Goal: Find specific fact: Find specific page/section

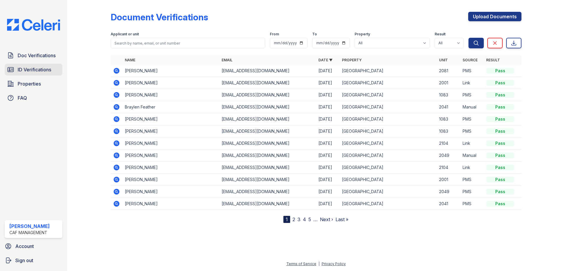
click at [40, 70] on span "ID Verifications" at bounding box center [35, 69] width 34 height 7
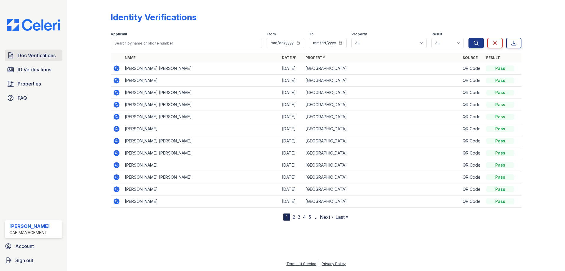
click at [35, 51] on link "Doc Verifications" at bounding box center [34, 55] width 58 height 12
click at [46, 56] on span "Doc Verifications" at bounding box center [37, 55] width 38 height 7
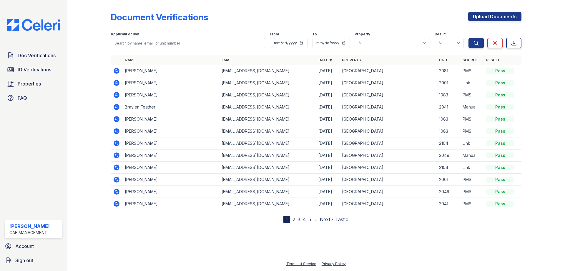
click at [37, 67] on span "ID Verifications" at bounding box center [35, 69] width 34 height 7
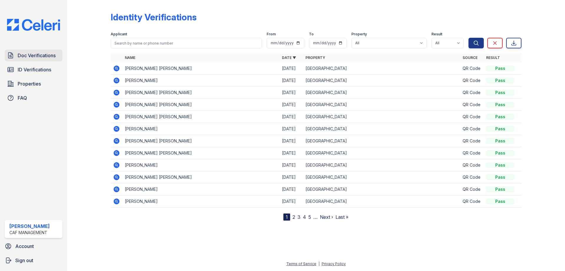
click at [35, 57] on span "Doc Verifications" at bounding box center [37, 55] width 38 height 7
click at [47, 69] on span "ID Verifications" at bounding box center [35, 69] width 34 height 7
click at [36, 56] on span "Doc Verifications" at bounding box center [37, 55] width 38 height 7
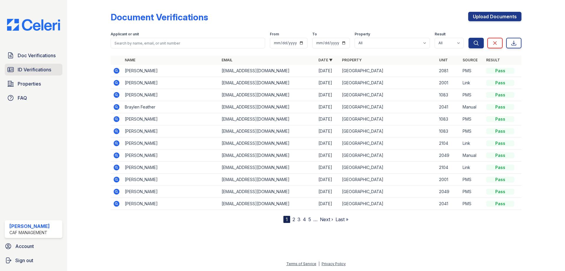
click at [37, 66] on span "ID Verifications" at bounding box center [35, 69] width 34 height 7
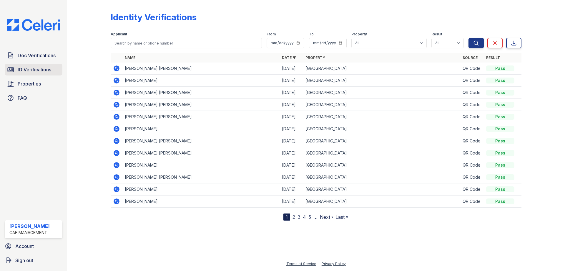
click at [36, 74] on link "ID Verifications" at bounding box center [34, 70] width 58 height 12
click at [41, 58] on span "Doc Verifications" at bounding box center [37, 55] width 38 height 7
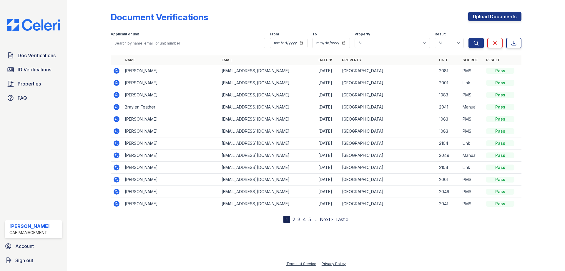
click at [43, 69] on span "ID Verifications" at bounding box center [35, 69] width 34 height 7
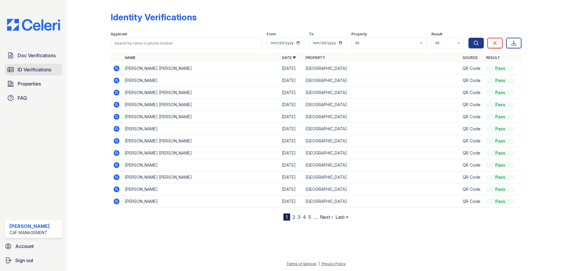
click at [45, 68] on span "ID Verifications" at bounding box center [35, 69] width 34 height 7
click at [34, 75] on link "ID Verifications" at bounding box center [34, 70] width 58 height 12
click at [38, 74] on link "ID Verifications" at bounding box center [34, 70] width 58 height 12
click at [53, 63] on div "Doc Verifications ID Verifications Properties FAQ" at bounding box center [33, 76] width 62 height 54
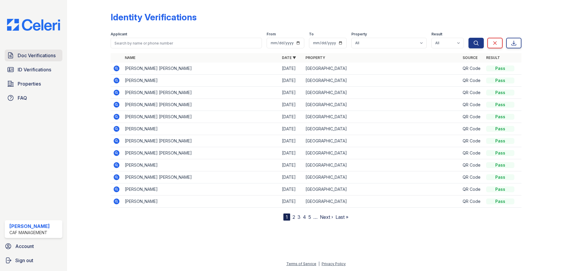
click at [47, 59] on link "Doc Verifications" at bounding box center [34, 55] width 58 height 12
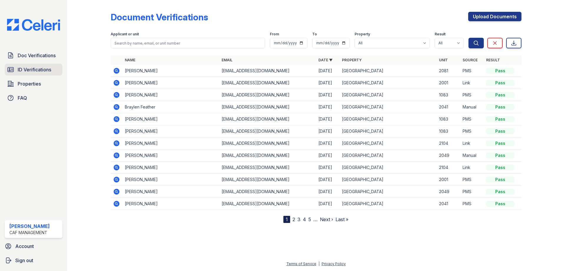
click at [41, 70] on span "ID Verifications" at bounding box center [35, 69] width 34 height 7
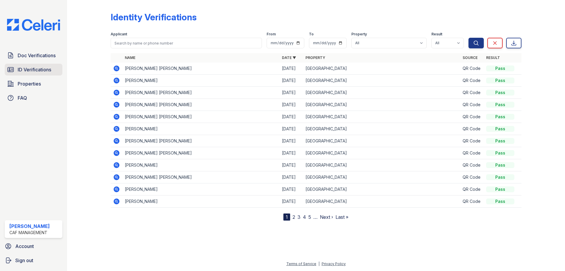
click at [38, 72] on span "ID Verifications" at bounding box center [35, 69] width 34 height 7
click at [49, 60] on link "Doc Verifications" at bounding box center [34, 55] width 58 height 12
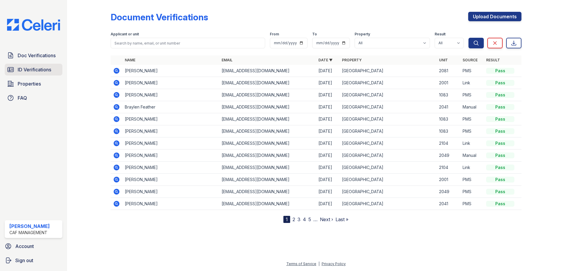
click at [48, 67] on span "ID Verifications" at bounding box center [35, 69] width 34 height 7
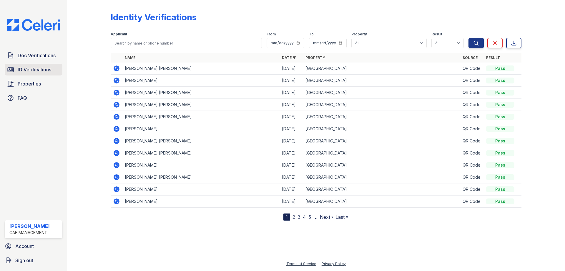
click at [23, 67] on span "ID Verifications" at bounding box center [35, 69] width 34 height 7
click at [26, 57] on span "Doc Verifications" at bounding box center [37, 55] width 38 height 7
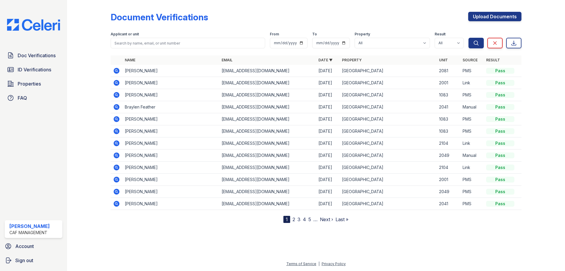
click at [25, 66] on span "ID Verifications" at bounding box center [35, 69] width 34 height 7
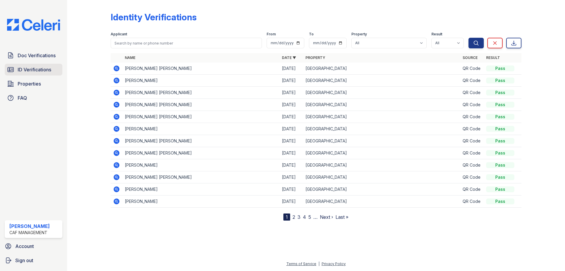
click at [44, 67] on span "ID Verifications" at bounding box center [35, 69] width 34 height 7
click at [44, 57] on span "Doc Verifications" at bounding box center [37, 55] width 38 height 7
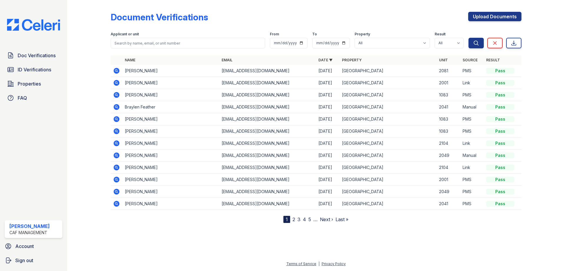
click at [44, 66] on link "ID Verifications" at bounding box center [34, 70] width 58 height 12
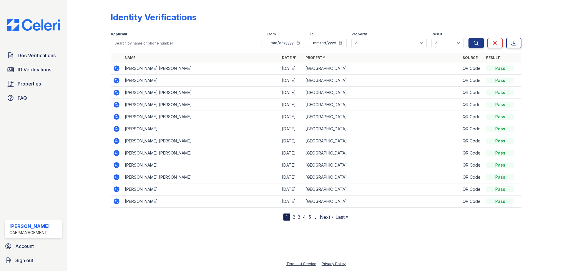
click at [44, 66] on link "ID Verifications" at bounding box center [34, 70] width 58 height 12
click at [25, 75] on link "ID Verifications" at bounding box center [34, 70] width 58 height 12
click at [27, 57] on span "Doc Verifications" at bounding box center [37, 55] width 38 height 7
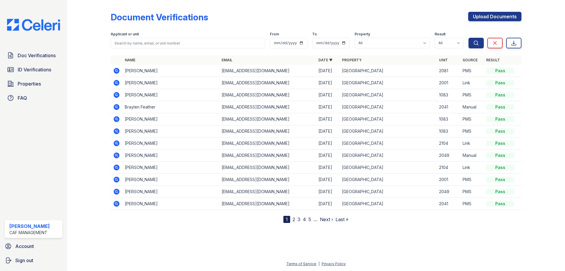
click at [27, 57] on span "Doc Verifications" at bounding box center [37, 55] width 38 height 7
click at [30, 64] on link "ID Verifications" at bounding box center [34, 70] width 58 height 12
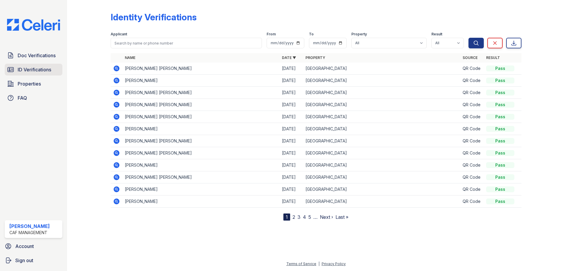
click at [31, 64] on link "ID Verifications" at bounding box center [34, 70] width 58 height 12
click at [24, 74] on link "ID Verifications" at bounding box center [34, 70] width 58 height 12
click at [27, 64] on link "ID Verifications" at bounding box center [34, 70] width 58 height 12
click at [30, 59] on link "Doc Verifications" at bounding box center [34, 55] width 58 height 12
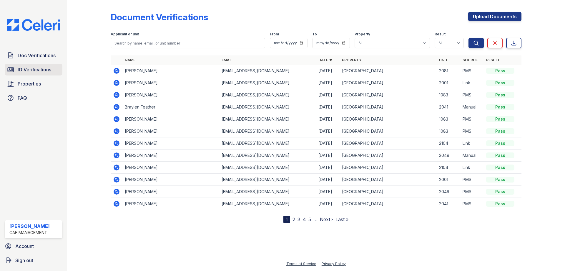
click at [28, 68] on span "ID Verifications" at bounding box center [35, 69] width 34 height 7
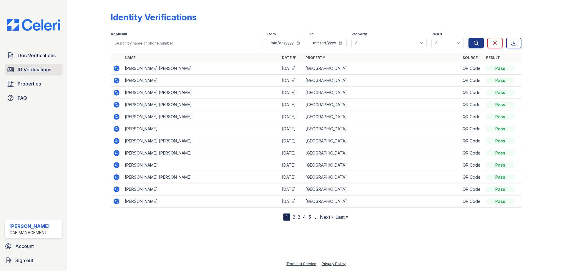
click at [29, 73] on span "ID Verifications" at bounding box center [35, 69] width 34 height 7
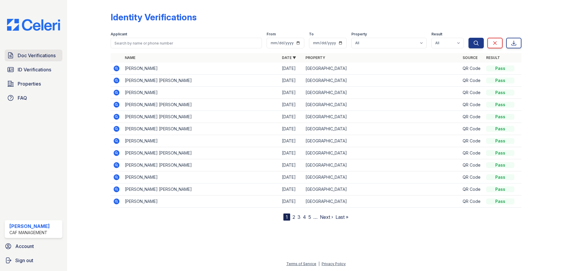
click at [31, 58] on span "Doc Verifications" at bounding box center [37, 55] width 38 height 7
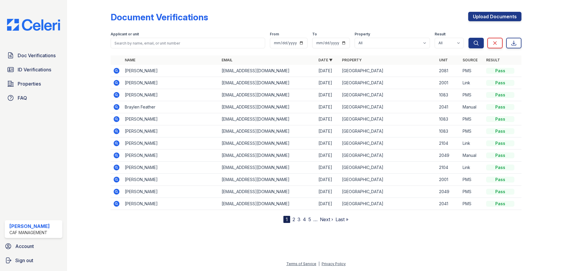
click at [31, 72] on span "ID Verifications" at bounding box center [35, 69] width 34 height 7
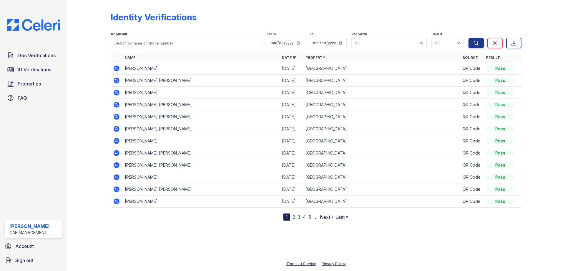
click at [116, 68] on icon at bounding box center [115, 67] width 1 height 1
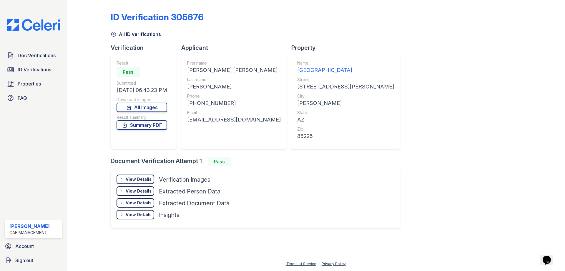
click at [202, 71] on div "JACQUELINE ANN" at bounding box center [234, 70] width 94 height 8
copy div "JACQUELINE"
click at [200, 85] on div "GREENE" at bounding box center [234, 86] width 94 height 8
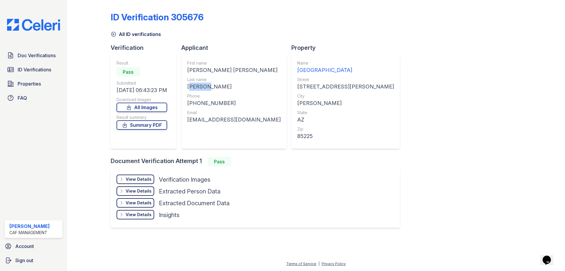
copy div "GREENE"
click at [200, 103] on div "+13606317967" at bounding box center [234, 103] width 94 height 8
copy div "13606317967"
click at [218, 121] on div "jackiegreene318@gmail.com" at bounding box center [234, 119] width 94 height 8
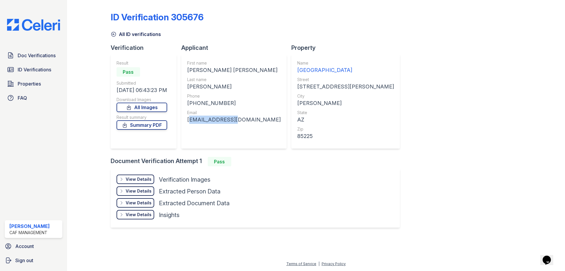
click at [218, 121] on div "jackiegreene318@gmail.com" at bounding box center [234, 119] width 94 height 8
copy div "jackiegreene318@gmail.com"
